Goal: Register for event/course

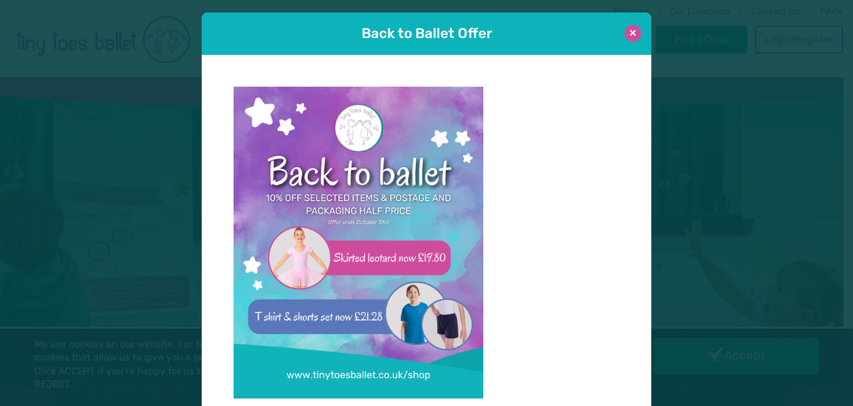
click at [630, 32] on button at bounding box center [632, 33] width 17 height 17
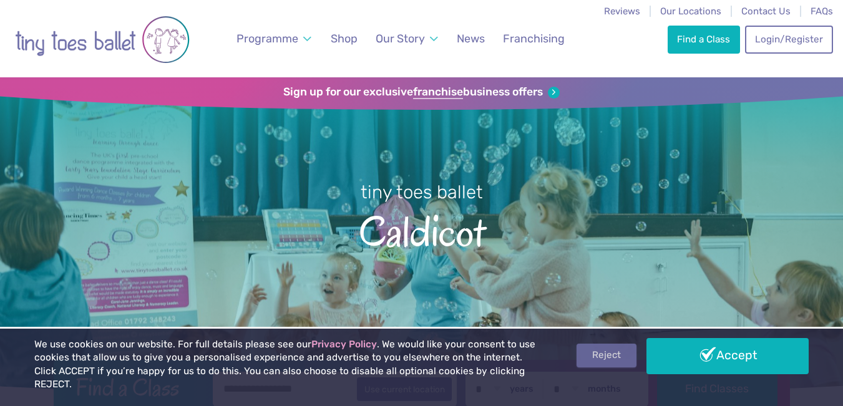
click at [604, 368] on link "Reject" at bounding box center [607, 356] width 60 height 24
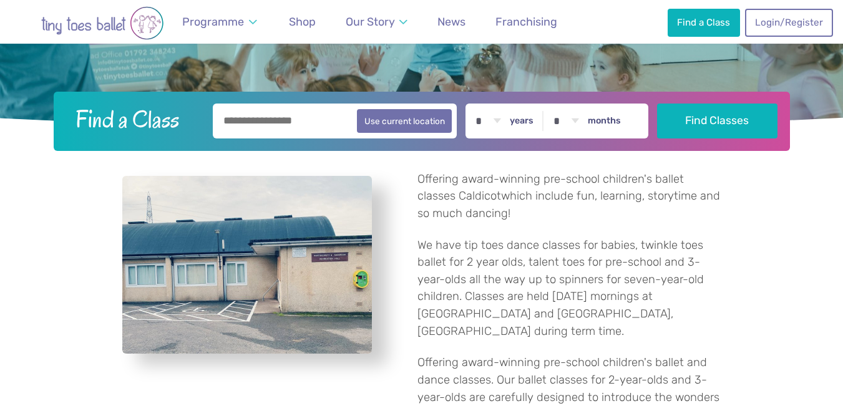
scroll to position [250, 0]
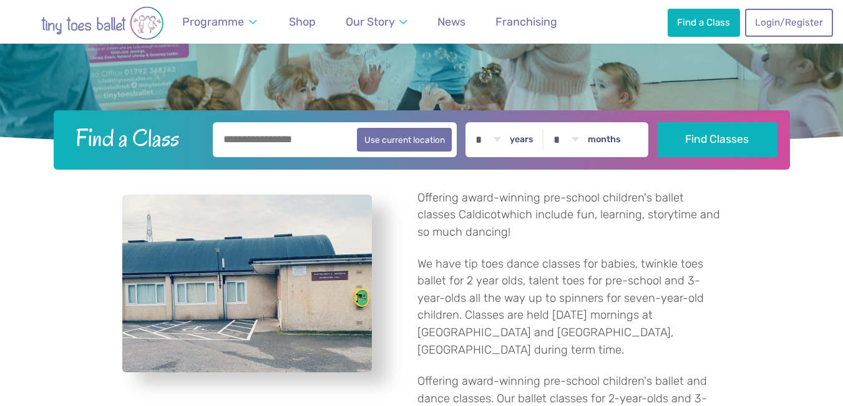
click at [502, 139] on select "* * * * * * * * * * ** ** **" at bounding box center [488, 139] width 39 height 35
select select "*"
click at [478, 122] on select "* * * * * * * * * * ** ** **" at bounding box center [488, 139] width 39 height 35
click at [585, 137] on select "* * * * * * * * * * ** **" at bounding box center [566, 139] width 39 height 35
select select "*"
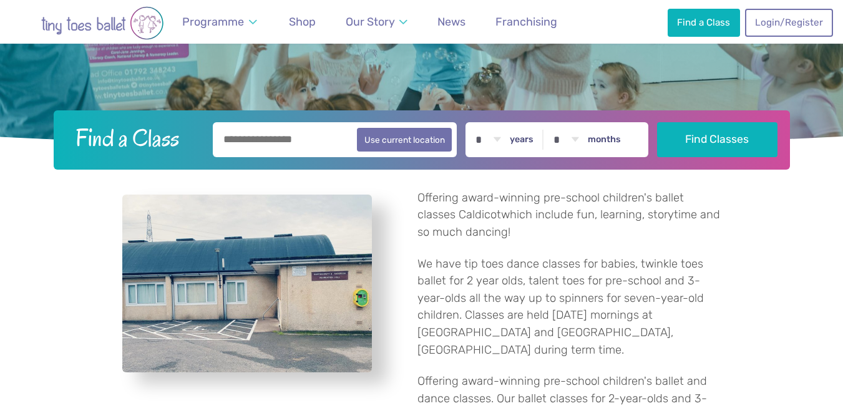
click at [556, 122] on select "* * * * * * * * * * ** **" at bounding box center [566, 139] width 39 height 35
click at [314, 134] on input "text" at bounding box center [335, 139] width 245 height 35
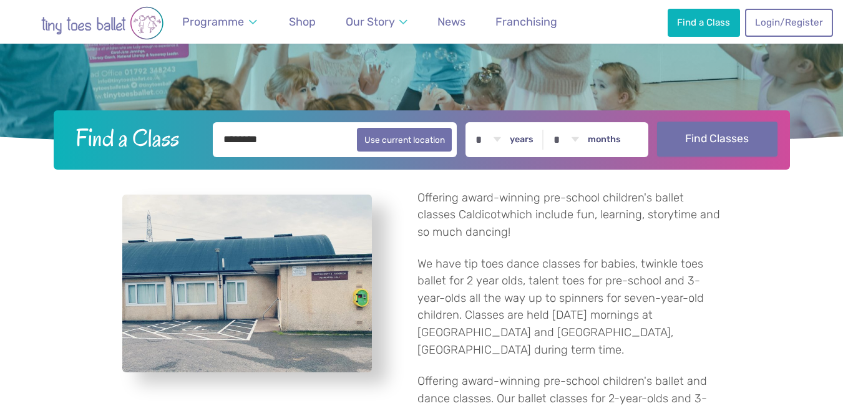
type input "********"
click at [735, 149] on button "Find Classes" at bounding box center [717, 139] width 120 height 35
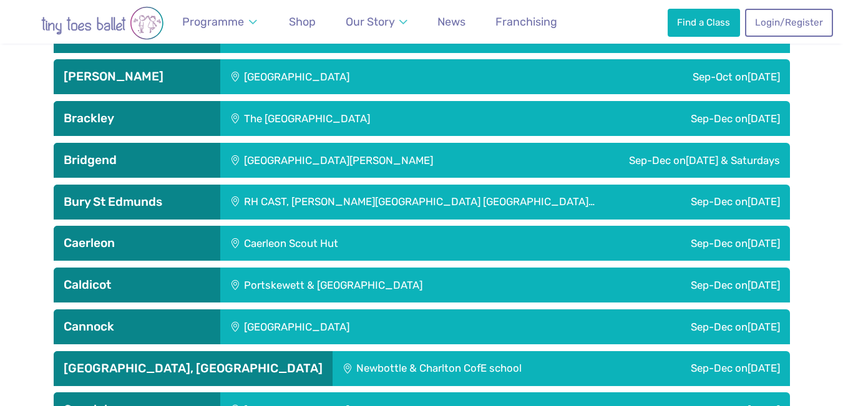
scroll to position [562, 0]
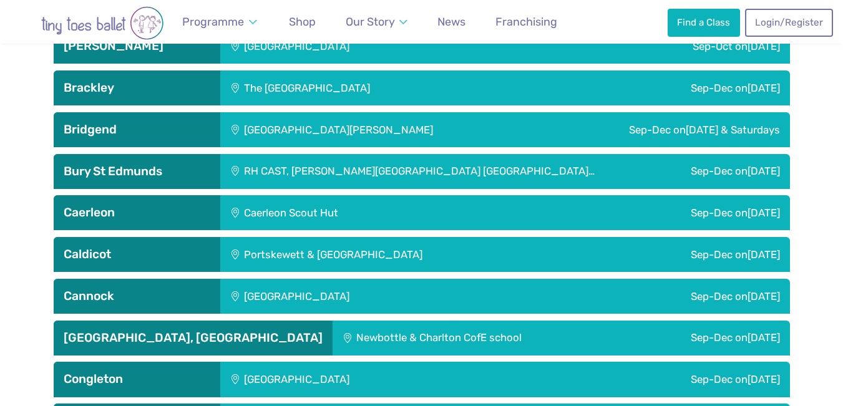
click at [705, 255] on div "Sep-Dec on Saturday" at bounding box center [693, 254] width 193 height 35
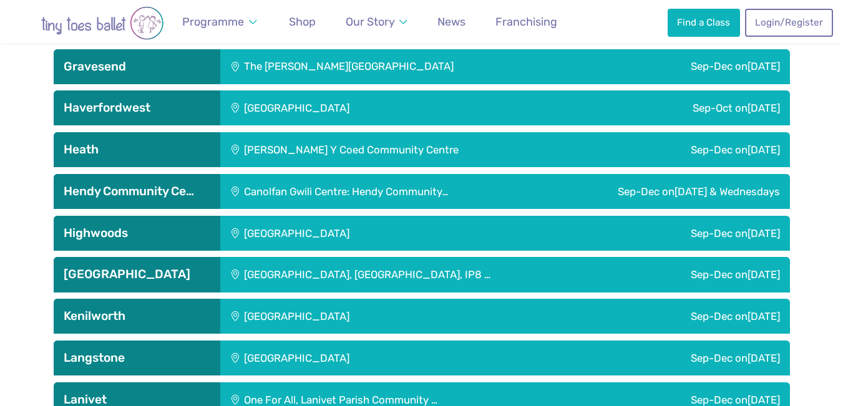
scroll to position [1801, 0]
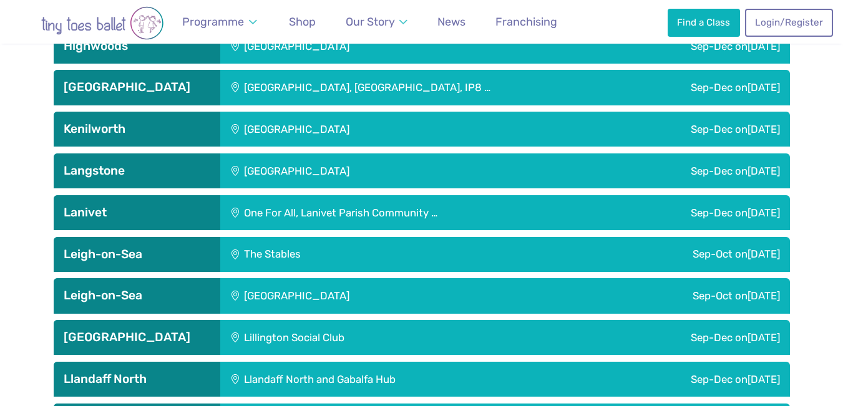
click at [718, 165] on div "Sep-Dec on Monday" at bounding box center [665, 171] width 250 height 35
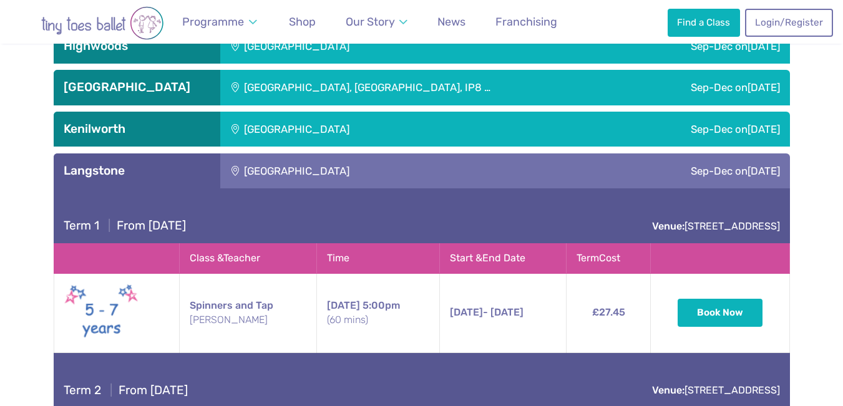
scroll to position [1926, 0]
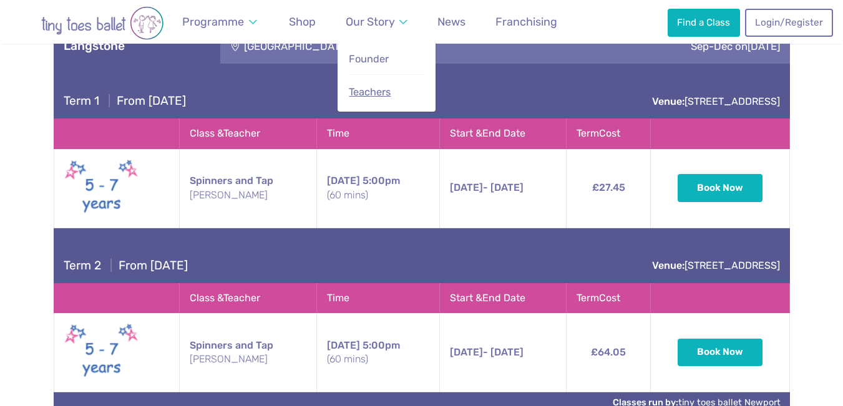
click at [371, 94] on span "Teachers" at bounding box center [370, 92] width 42 height 12
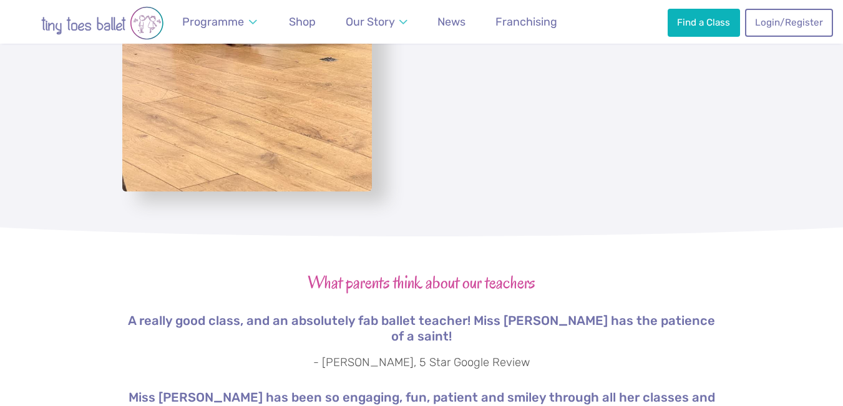
scroll to position [2185, 0]
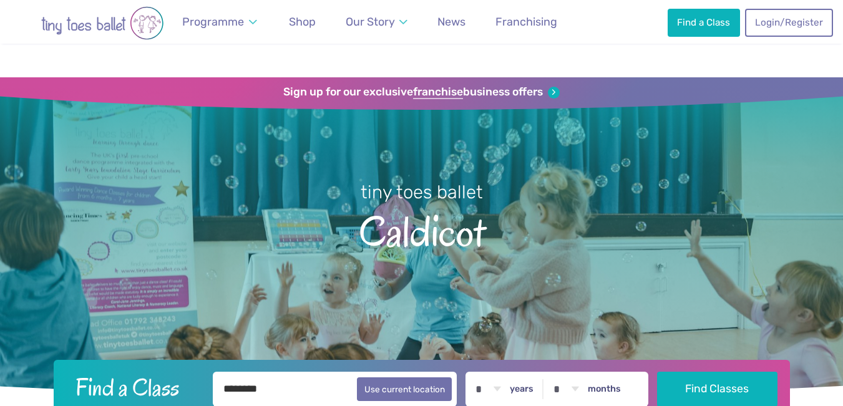
select select "*"
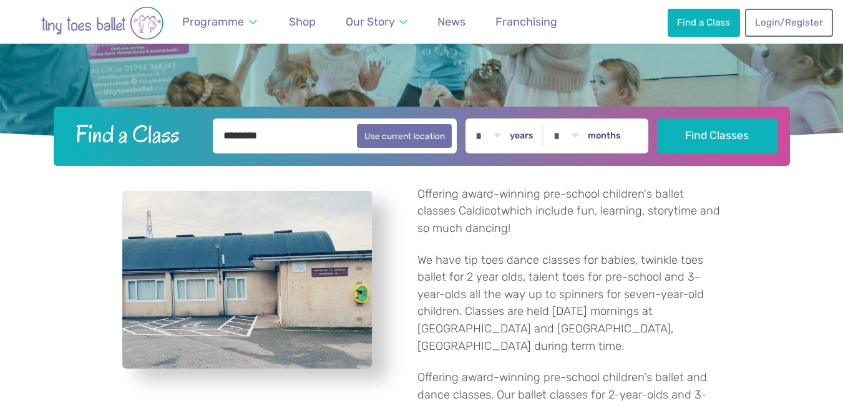
scroll to position [253, 0]
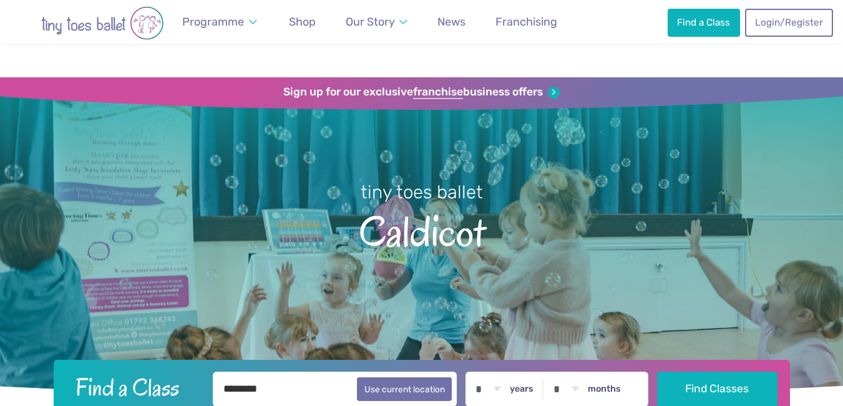
select select "*"
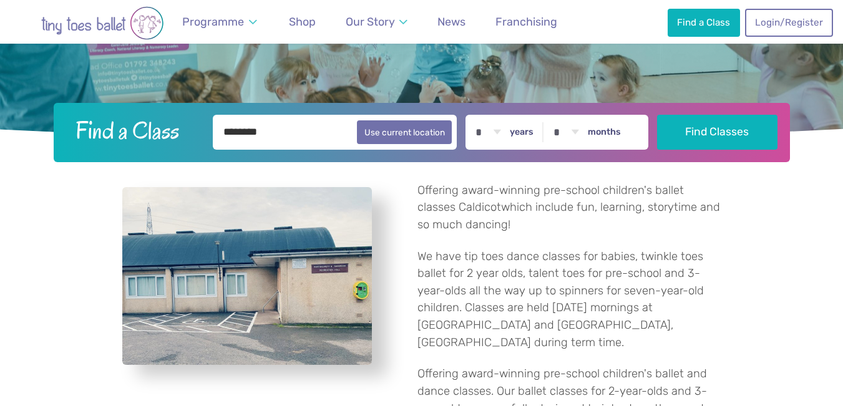
scroll to position [257, 0]
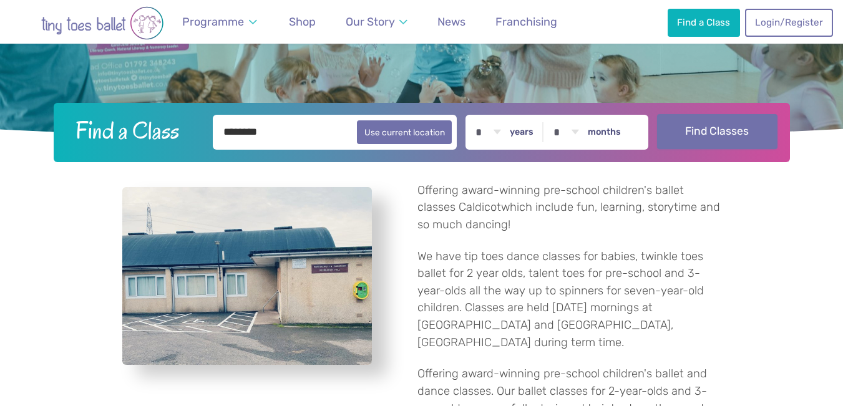
click at [705, 135] on button "Find Classes" at bounding box center [717, 131] width 120 height 35
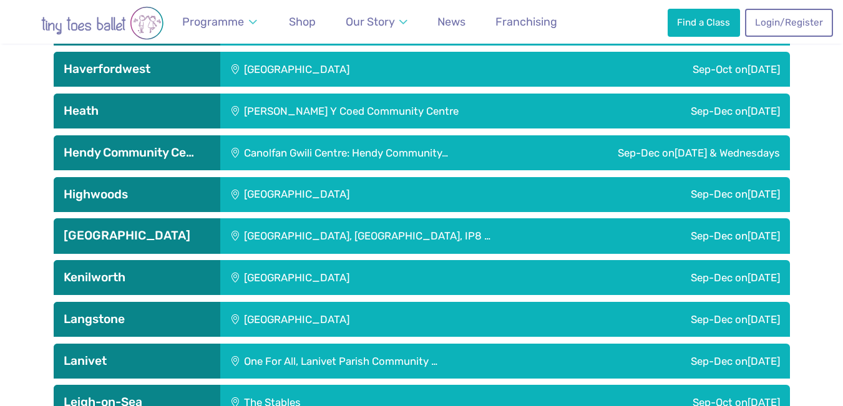
scroll to position [1311, 0]
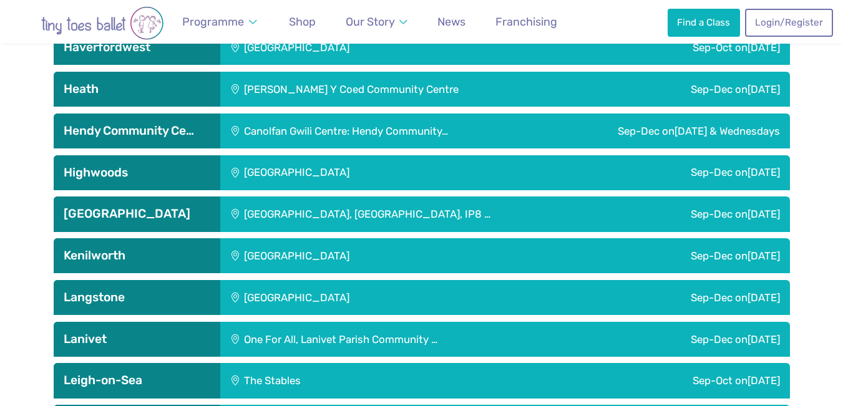
click at [274, 297] on div "Langstone Village Hall" at bounding box center [380, 297] width 320 height 35
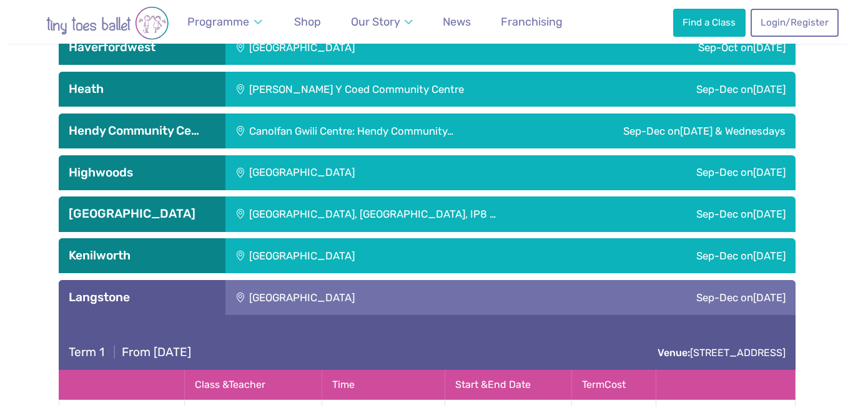
scroll to position [1498, 0]
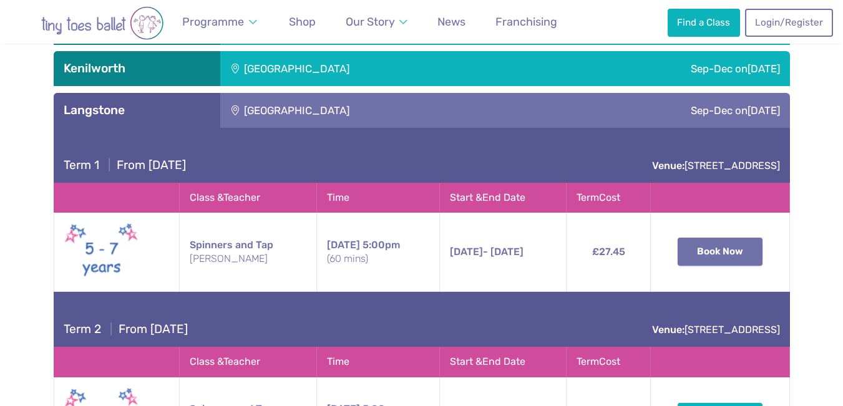
click at [691, 258] on button "Book Now" at bounding box center [720, 251] width 85 height 27
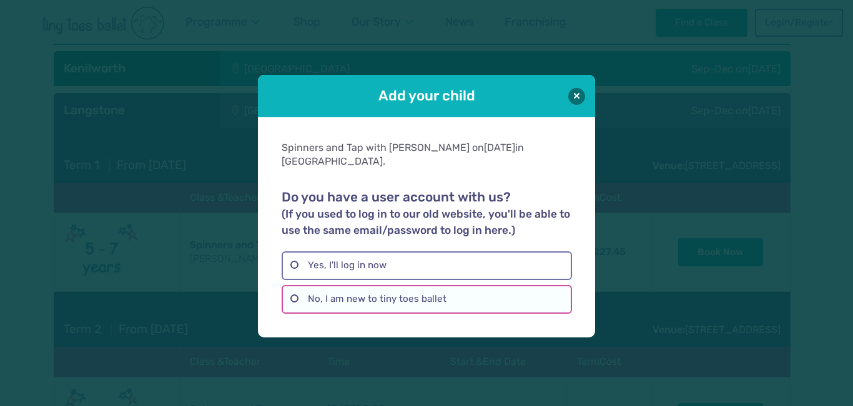
click at [295, 293] on label "No, I am new to tiny toes ballet" at bounding box center [427, 299] width 290 height 29
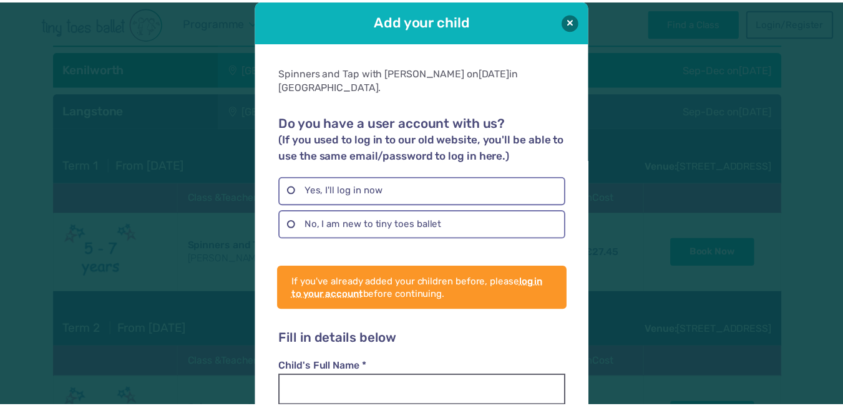
scroll to position [0, 0]
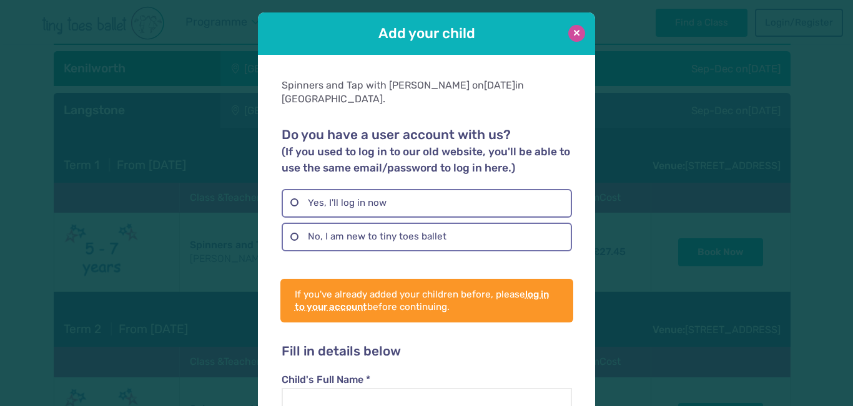
click at [573, 41] on button at bounding box center [576, 33] width 17 height 17
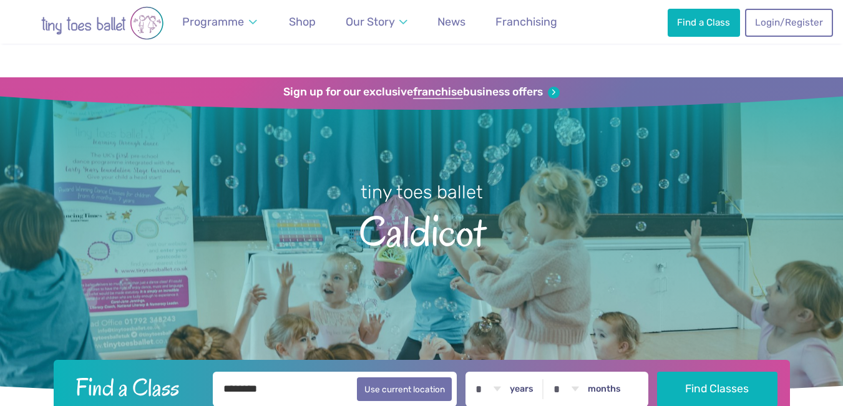
select select "*"
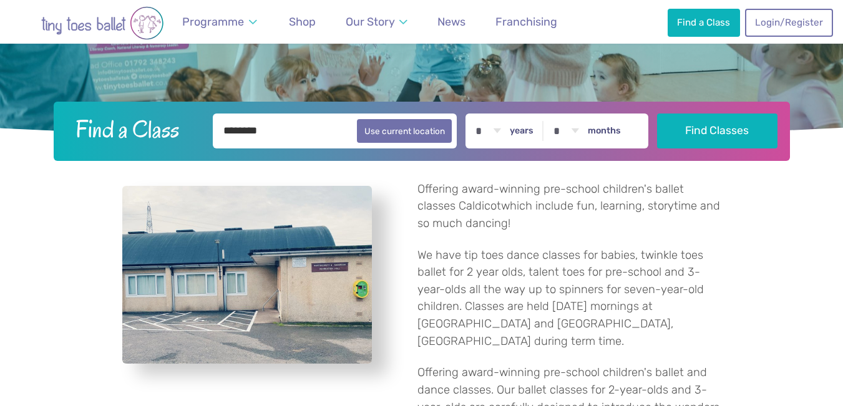
scroll to position [258, 0]
